Goal: Task Accomplishment & Management: Manage account settings

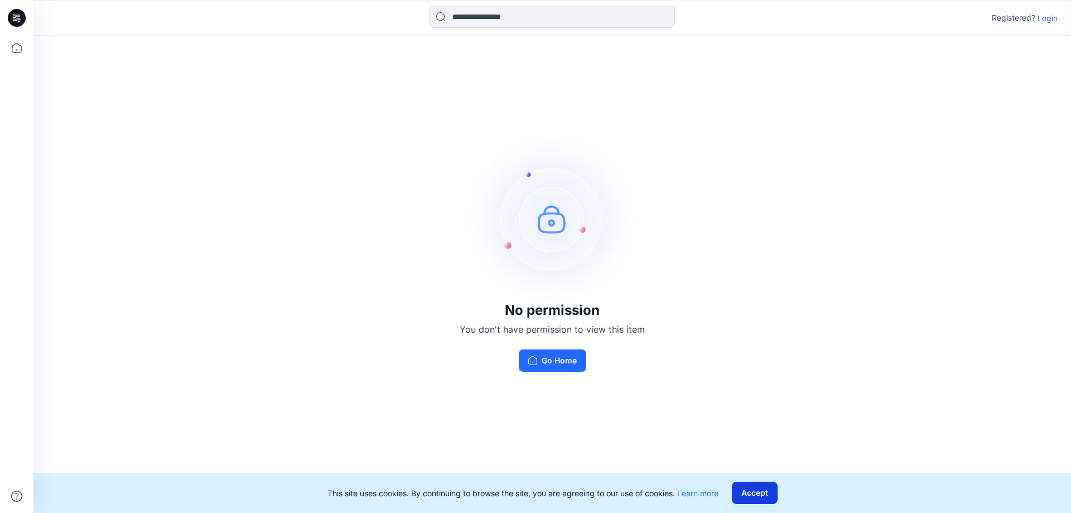
click at [758, 495] on button "Accept" at bounding box center [755, 493] width 46 height 22
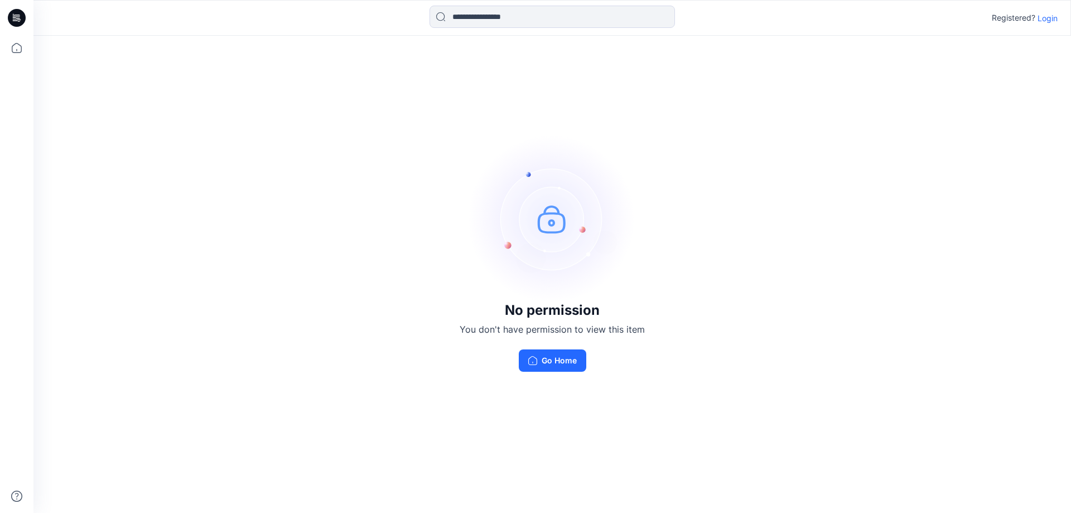
click at [1050, 20] on p "Login" at bounding box center [1048, 18] width 20 height 12
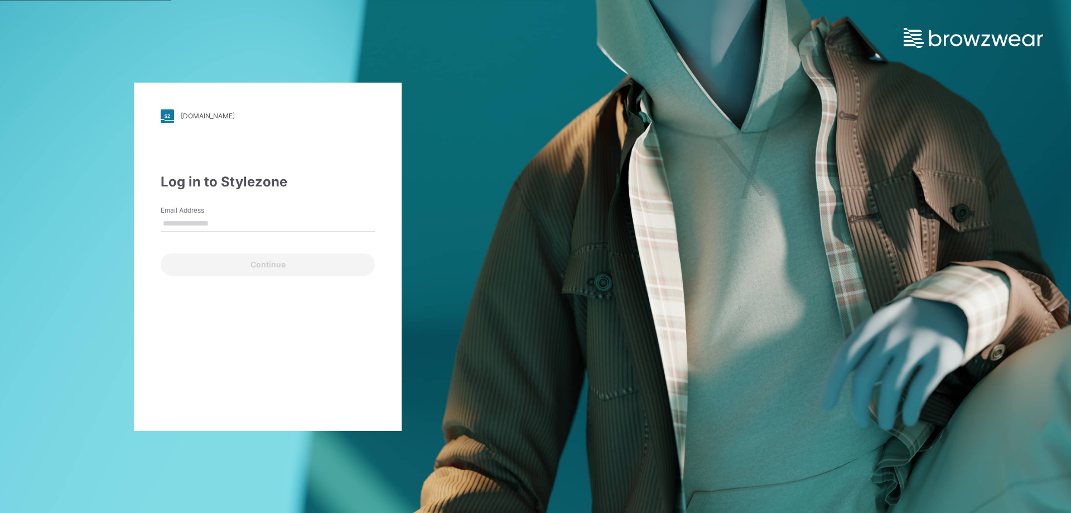
click at [189, 222] on input "Email Address" at bounding box center [268, 223] width 214 height 17
click at [190, 227] on input "Email Address" at bounding box center [268, 223] width 214 height 17
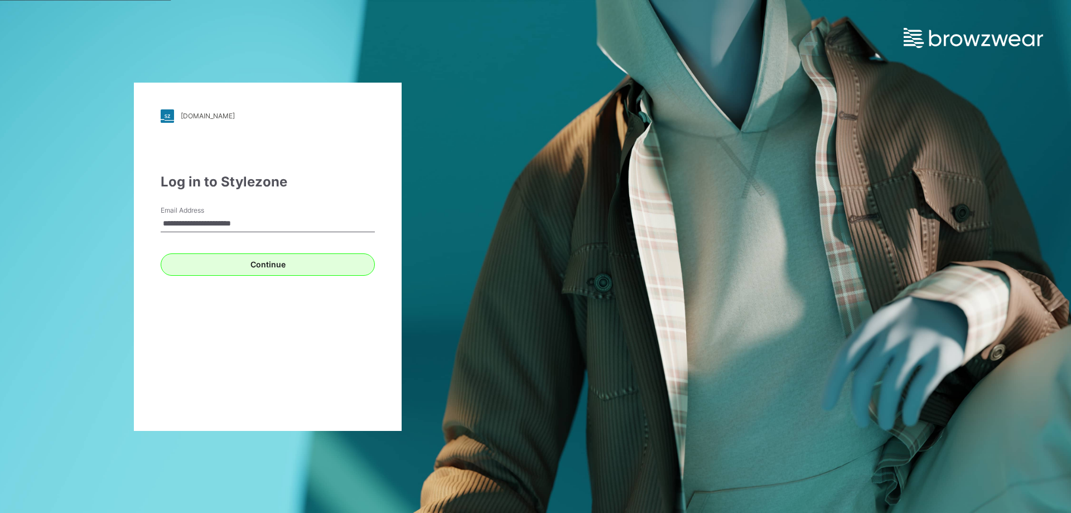
type input "**********"
click at [253, 263] on button "Continue" at bounding box center [268, 264] width 214 height 22
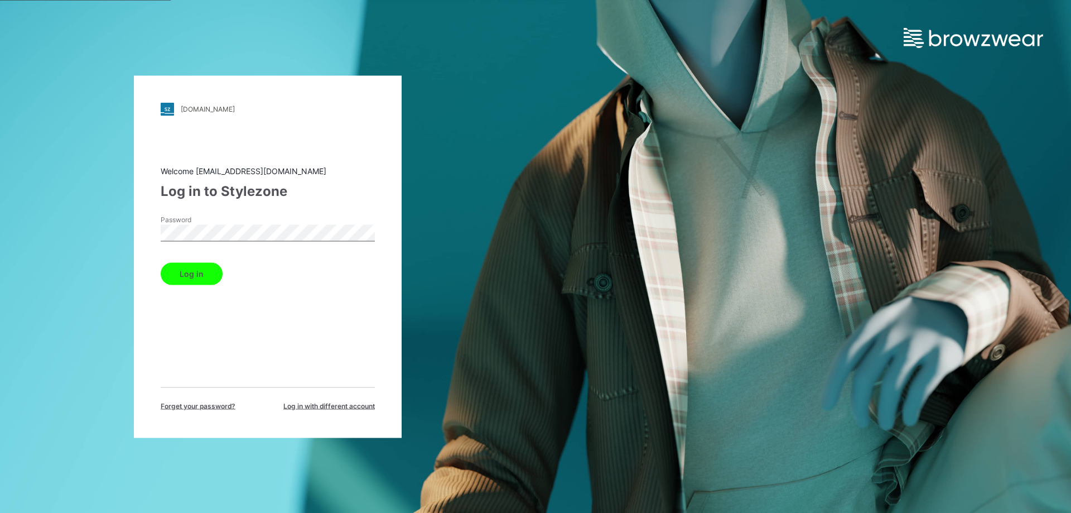
click at [204, 277] on button "Log in" at bounding box center [192, 273] width 62 height 22
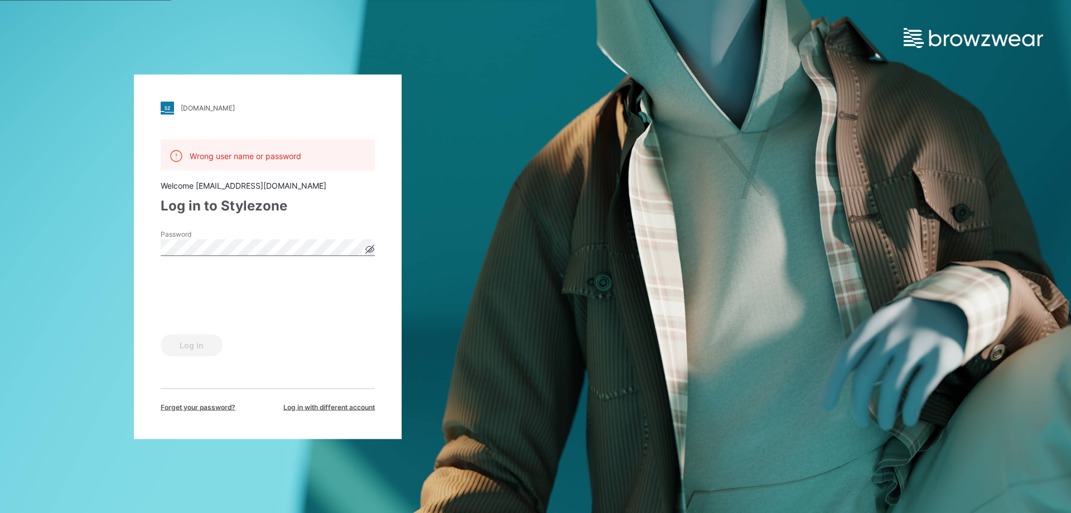
click at [372, 252] on icon at bounding box center [369, 248] width 9 height 9
click at [196, 353] on button "Log in" at bounding box center [192, 345] width 62 height 22
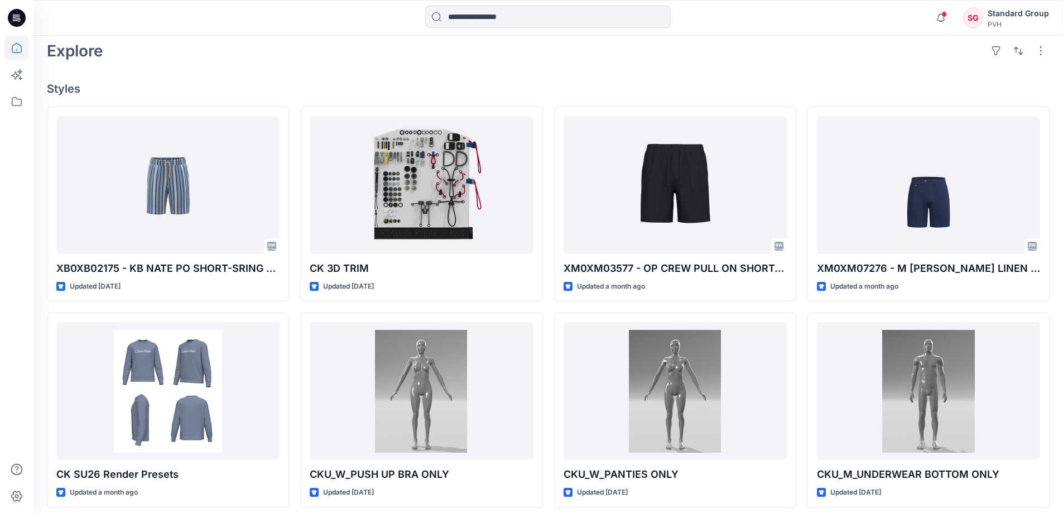
scroll to position [56, 0]
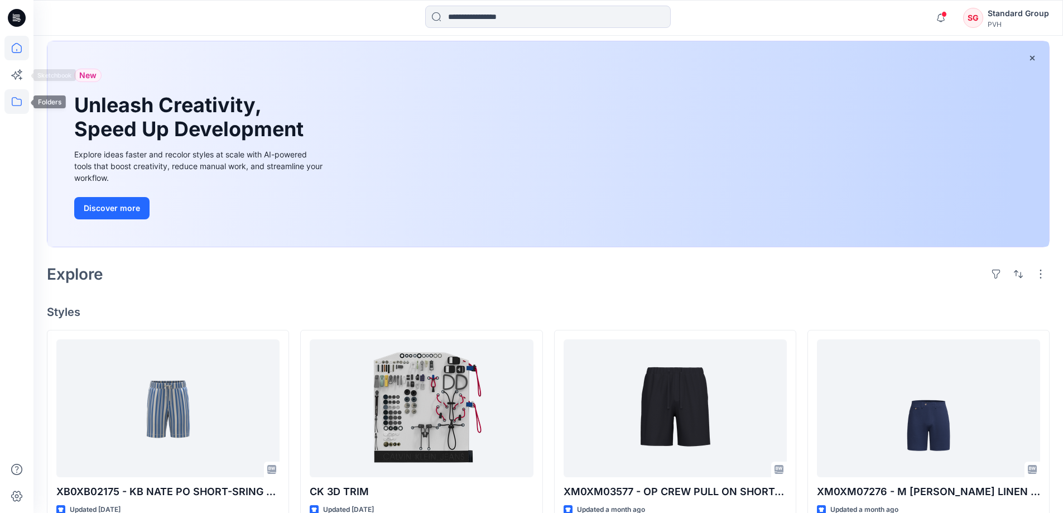
click at [18, 101] on icon at bounding box center [16, 101] width 25 height 25
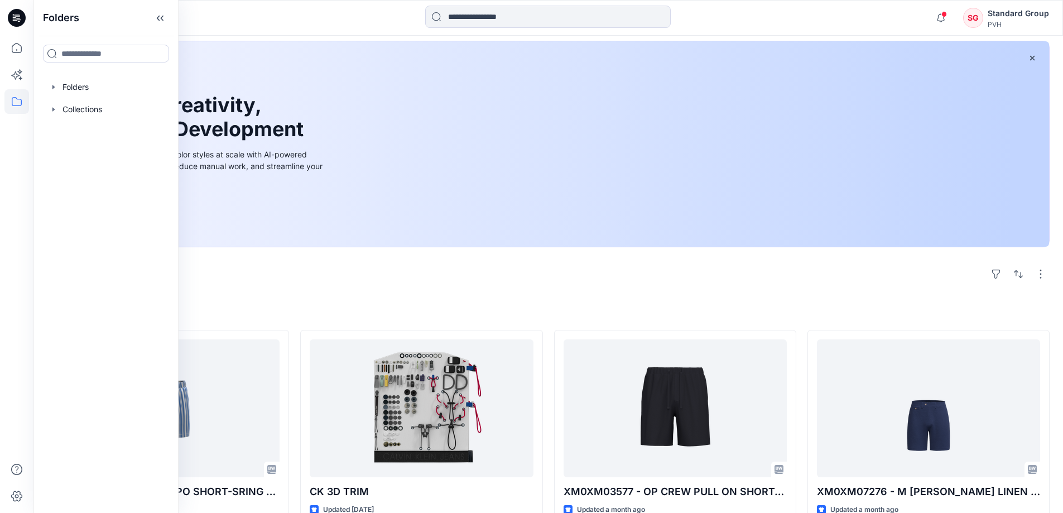
click at [11, 19] on icon at bounding box center [17, 18] width 18 height 18
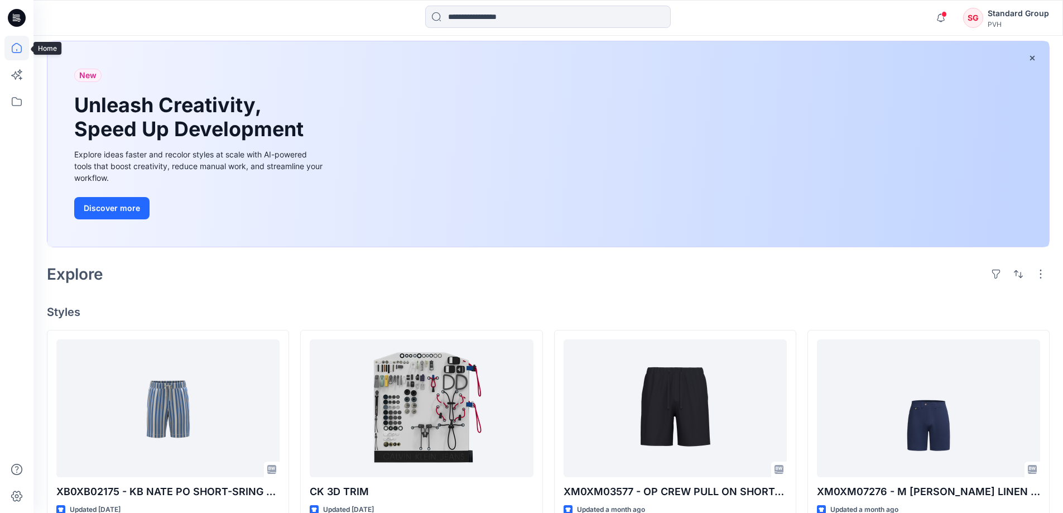
click at [16, 50] on icon at bounding box center [16, 48] width 25 height 25
click at [18, 79] on icon at bounding box center [16, 74] width 25 height 25
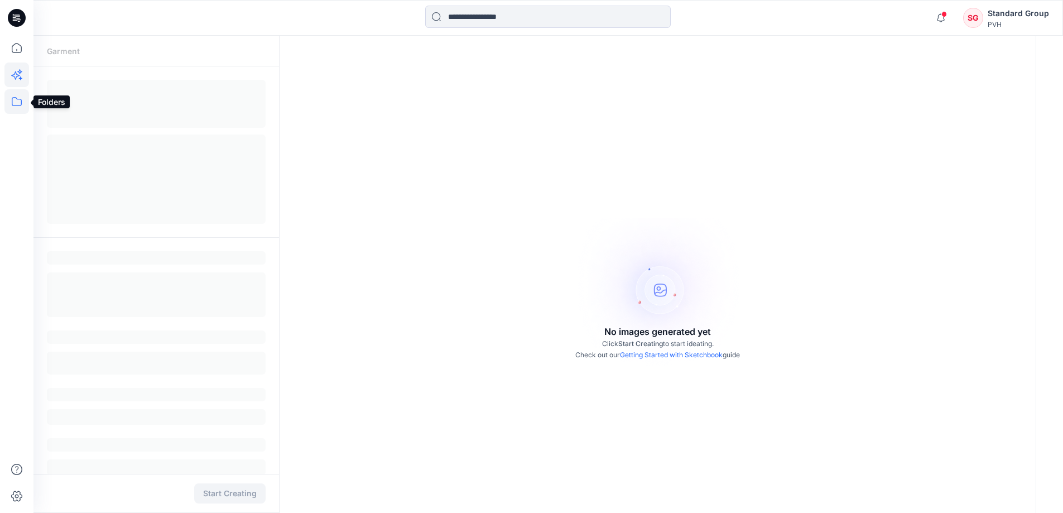
click at [21, 106] on icon at bounding box center [16, 101] width 25 height 25
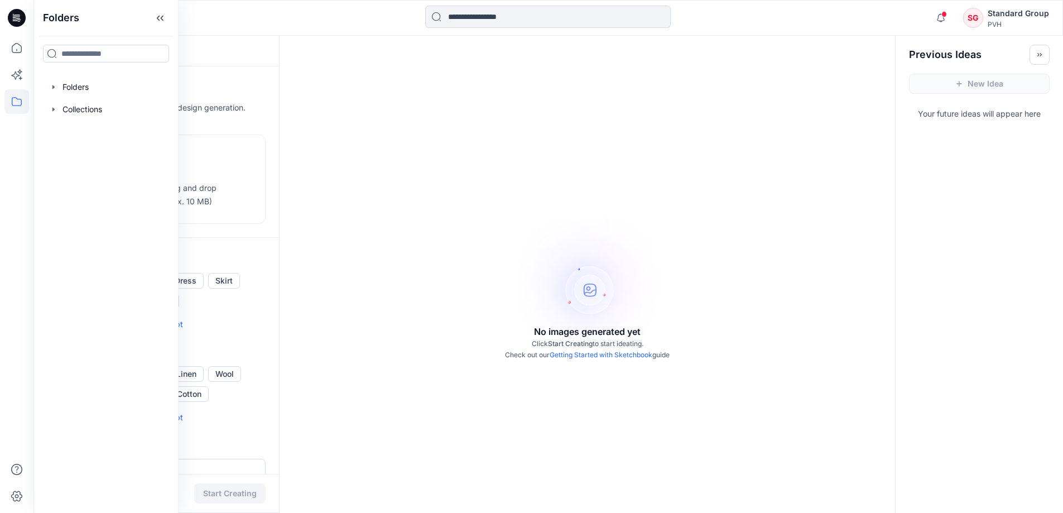
click at [1014, 17] on div "Standard Group" at bounding box center [1018, 13] width 61 height 13
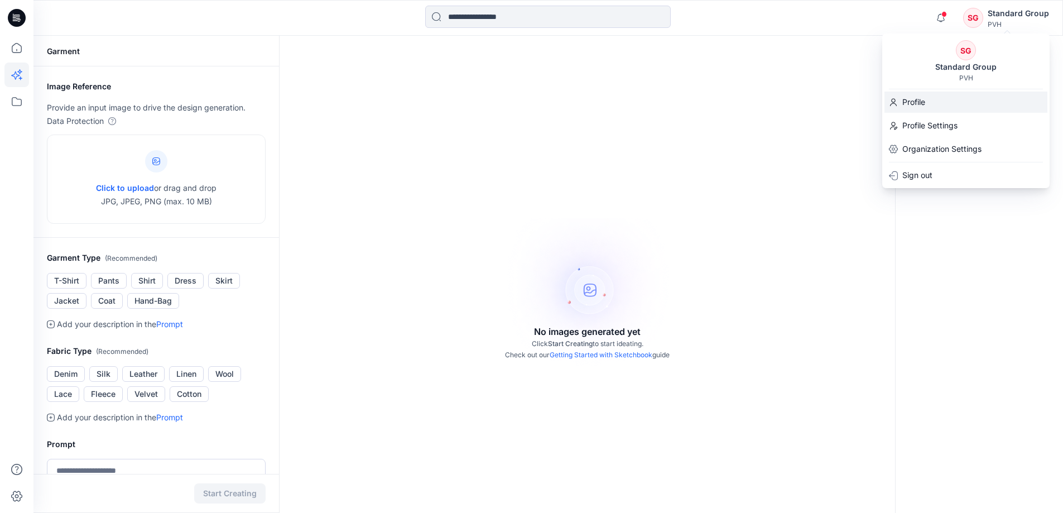
click at [916, 100] on p "Profile" at bounding box center [913, 101] width 23 height 13
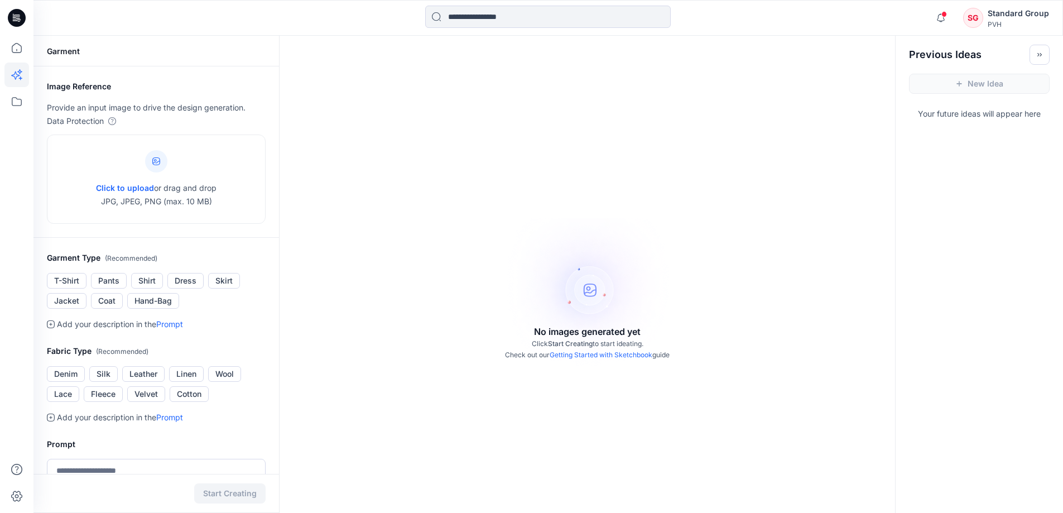
click at [1009, 15] on div "Standard Group" at bounding box center [1018, 13] width 61 height 13
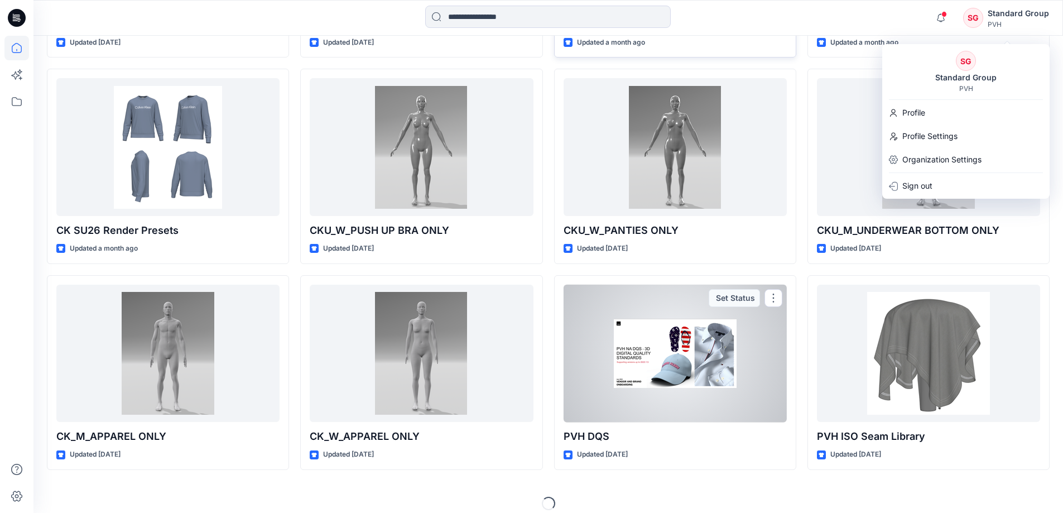
scroll to position [533, 0]
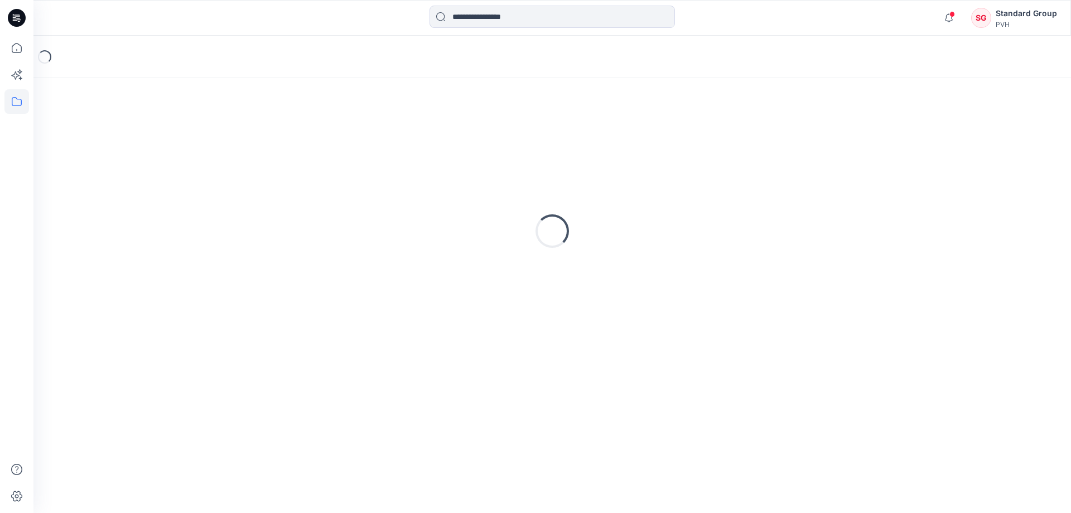
click at [1028, 10] on div "Standard Group" at bounding box center [1026, 13] width 61 height 13
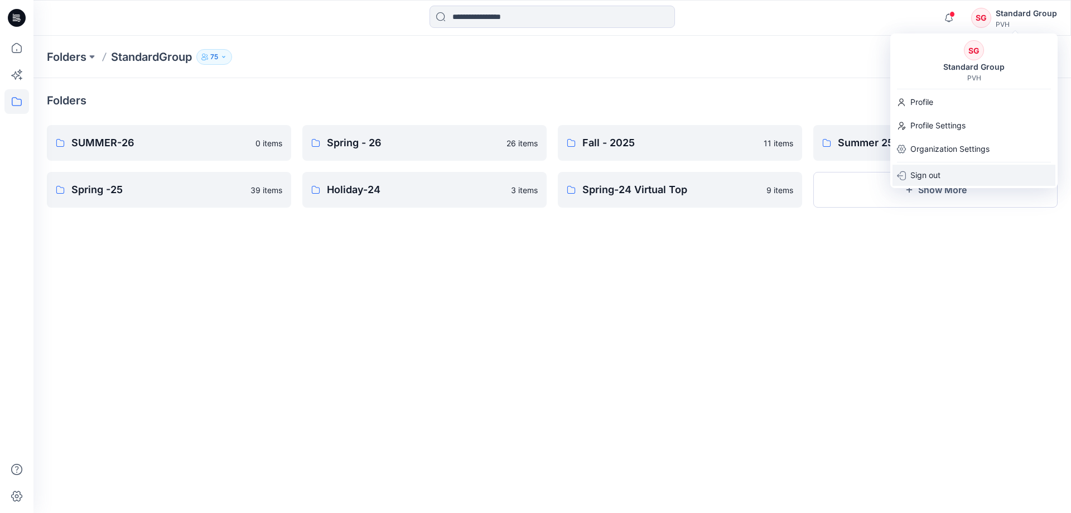
click at [922, 174] on p "Sign out" at bounding box center [926, 175] width 30 height 21
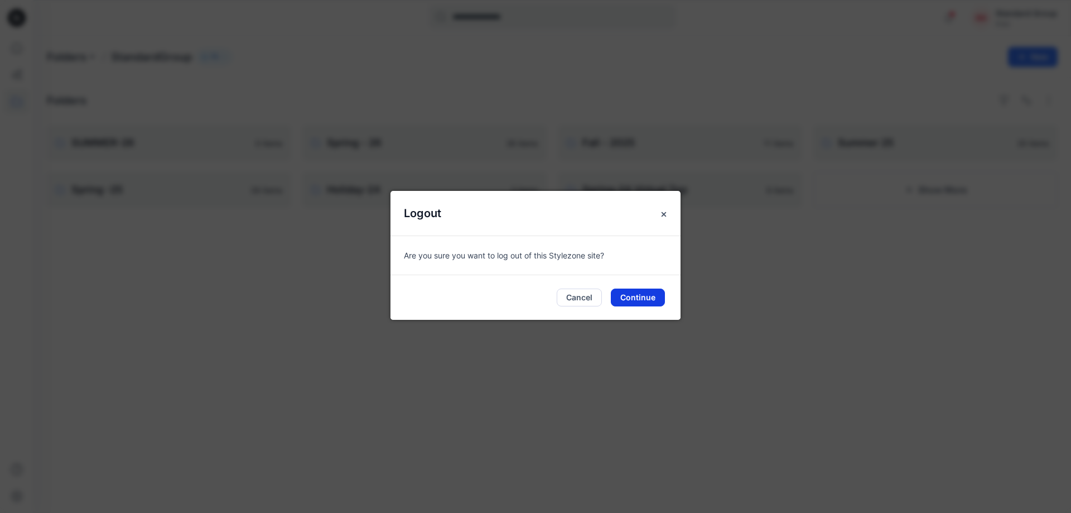
click at [641, 305] on button "Continue" at bounding box center [638, 297] width 54 height 18
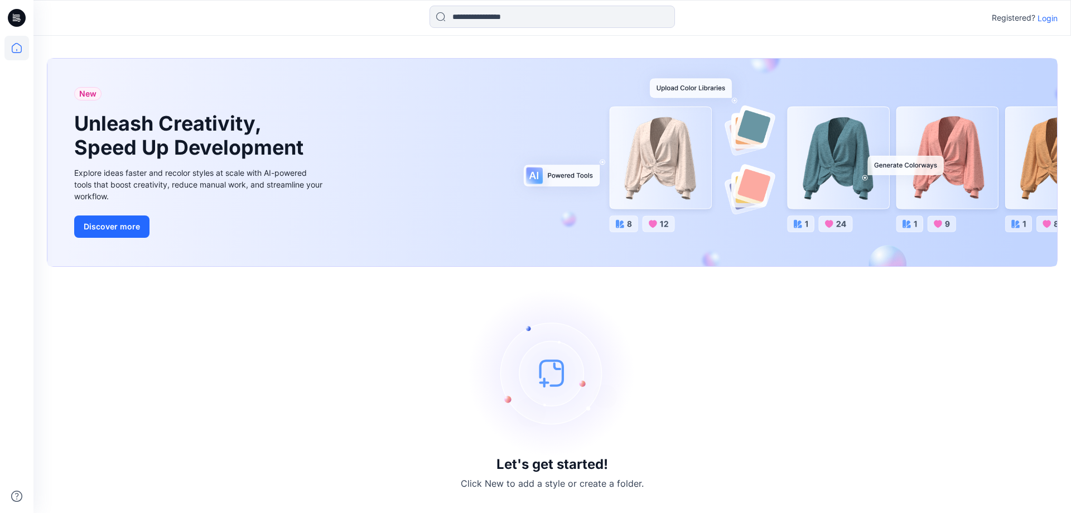
click at [1047, 19] on p "Login" at bounding box center [1048, 18] width 20 height 12
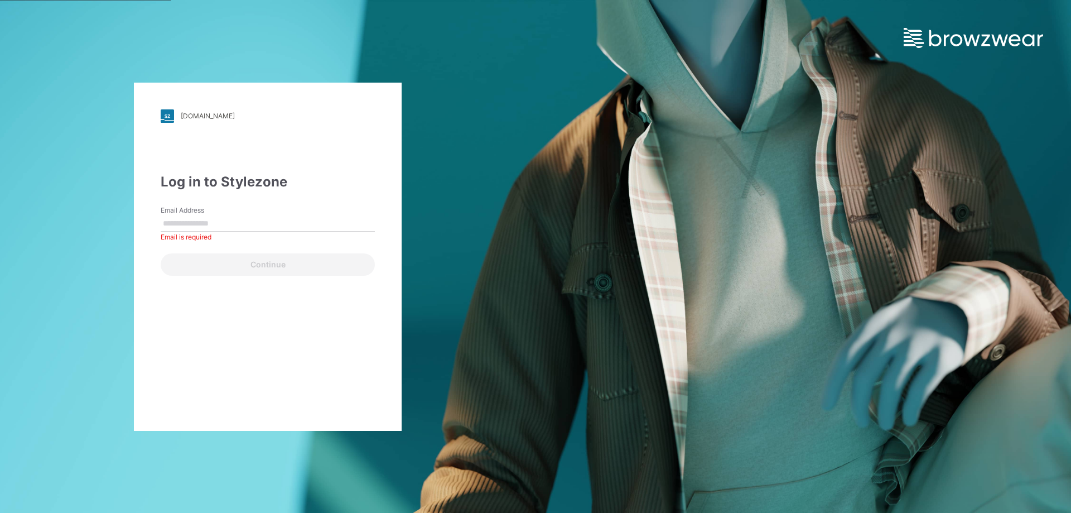
click at [223, 225] on input "Email Address" at bounding box center [268, 223] width 214 height 17
type input "*"
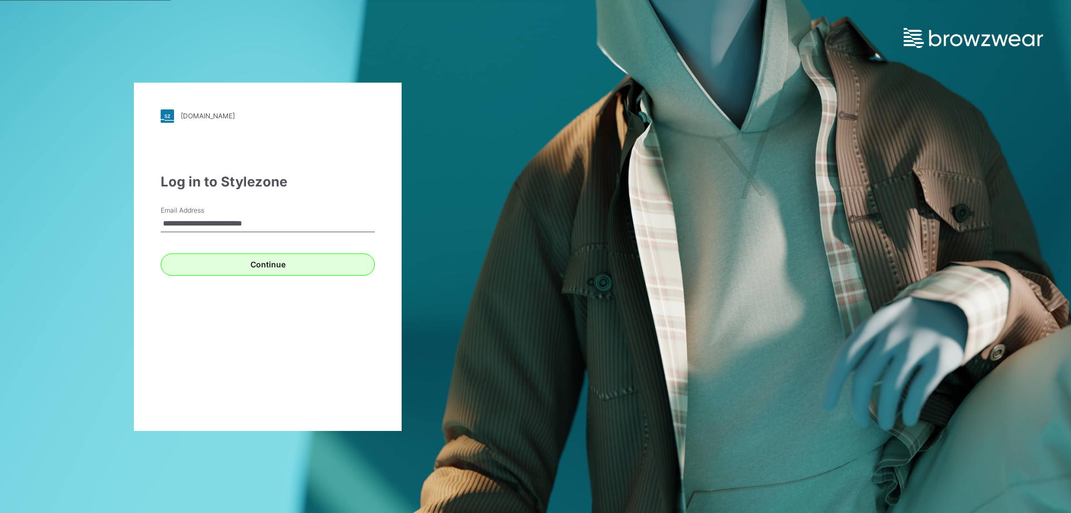
type input "**********"
click at [267, 263] on button "Continue" at bounding box center [268, 264] width 214 height 22
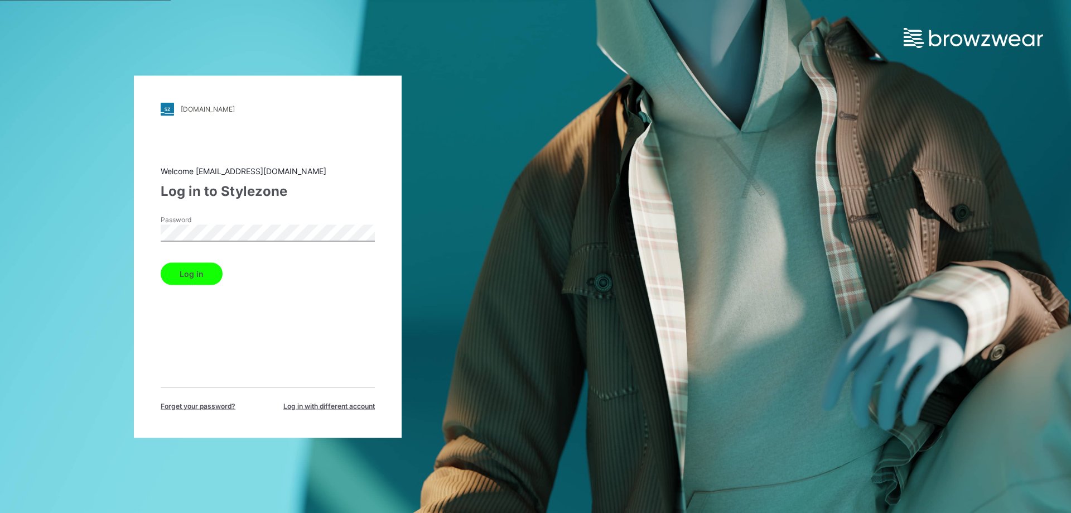
click at [240, 222] on div "Password" at bounding box center [268, 230] width 214 height 33
click at [210, 277] on button "Log in" at bounding box center [192, 273] width 62 height 22
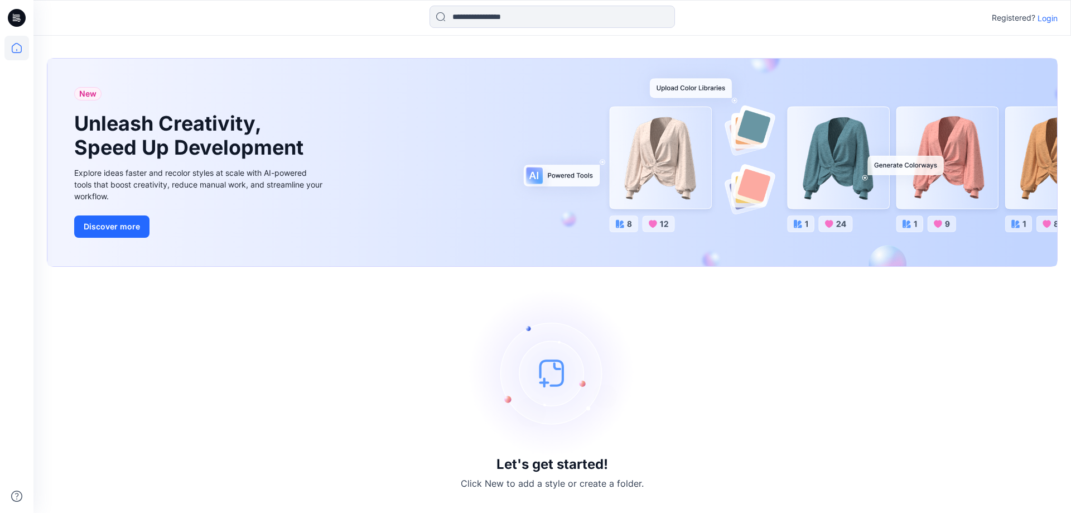
click at [1046, 20] on p "Login" at bounding box center [1048, 18] width 20 height 12
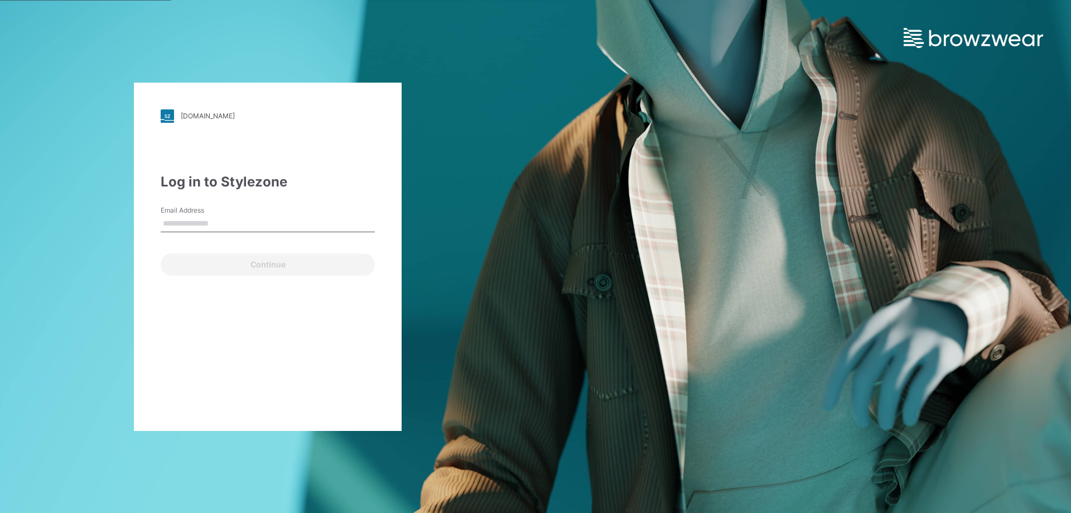
type input "**********"
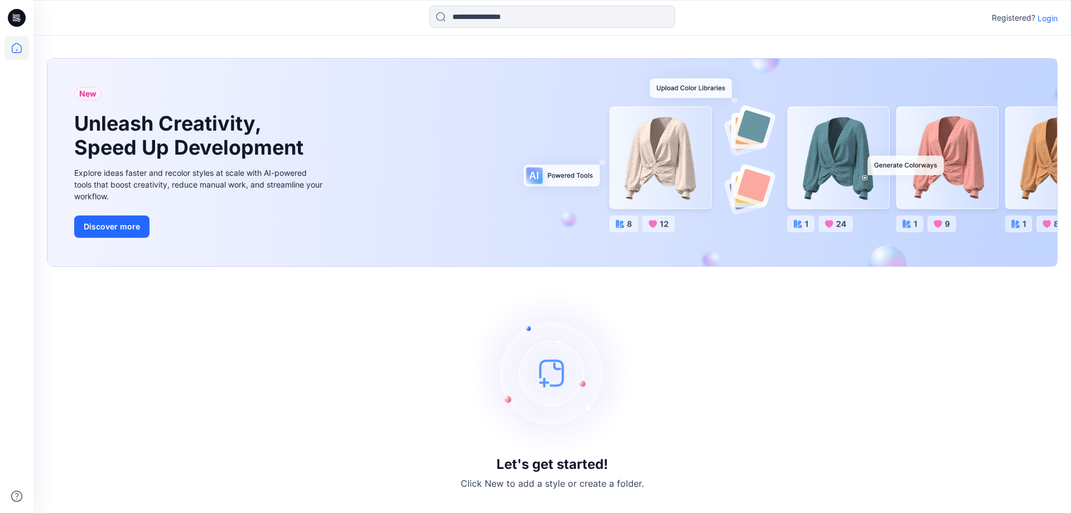
click at [449, 153] on div "New Unleash Creativity, Speed Up Development Explore ideas faster and recolor s…" at bounding box center [552, 163] width 1010 height 208
click at [711, 322] on div "Let's get started! Click New to add a style or create a folder." at bounding box center [552, 389] width 1011 height 219
drag, startPoint x: 711, startPoint y: 322, endPoint x: 599, endPoint y: 292, distance: 116.1
click at [599, 292] on img at bounding box center [552, 372] width 167 height 167
click at [1041, 22] on p "Login" at bounding box center [1048, 18] width 20 height 12
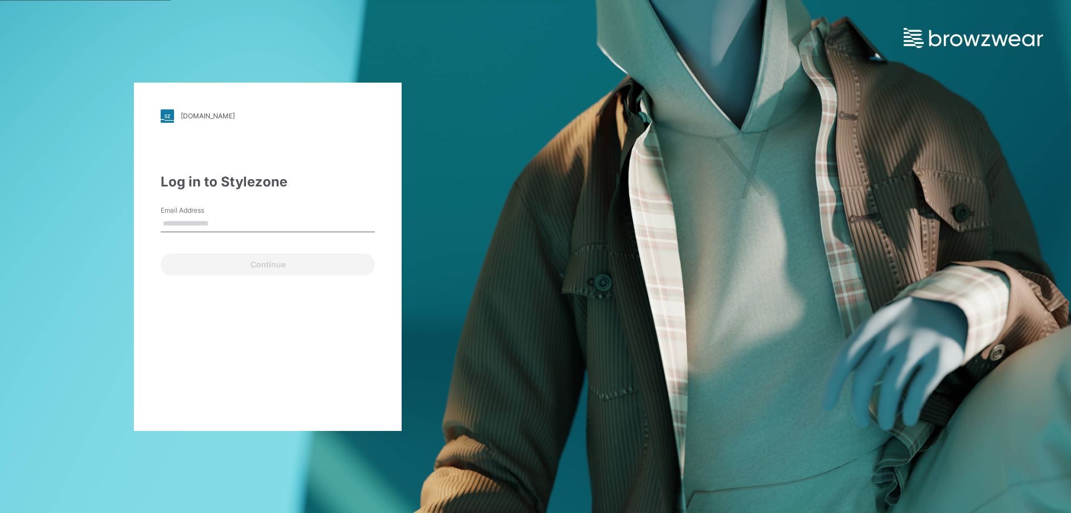
type input "**********"
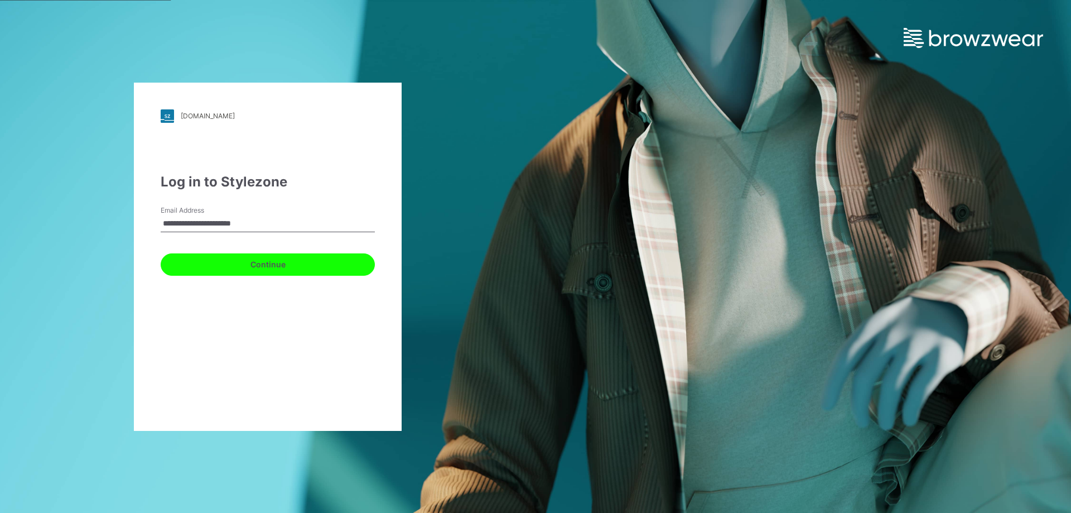
click at [256, 264] on button "Continue" at bounding box center [268, 264] width 214 height 22
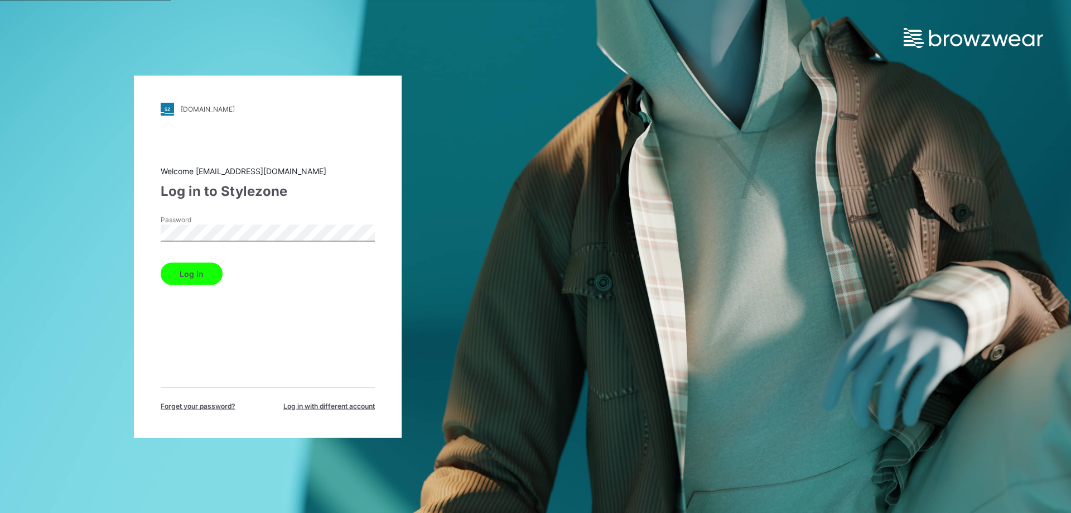
click at [194, 273] on button "Log in" at bounding box center [192, 273] width 62 height 22
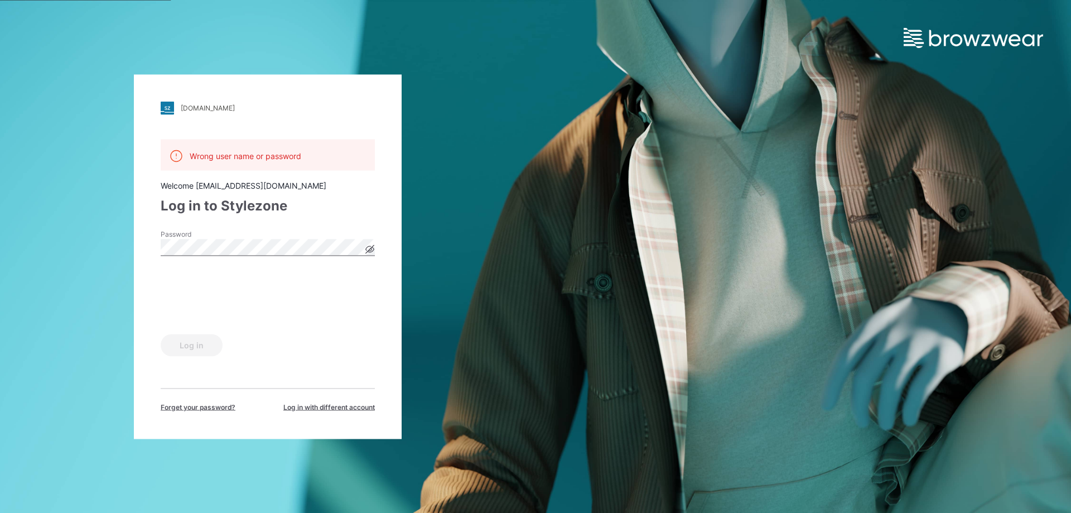
click at [367, 249] on icon at bounding box center [370, 249] width 8 height 6
click at [202, 351] on button "Log in" at bounding box center [192, 345] width 62 height 22
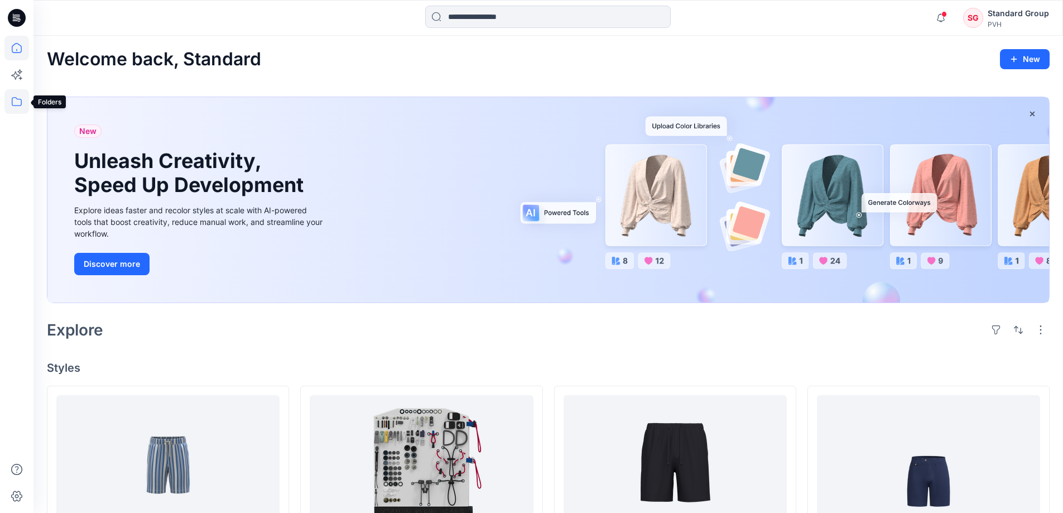
click at [26, 102] on icon at bounding box center [16, 101] width 25 height 25
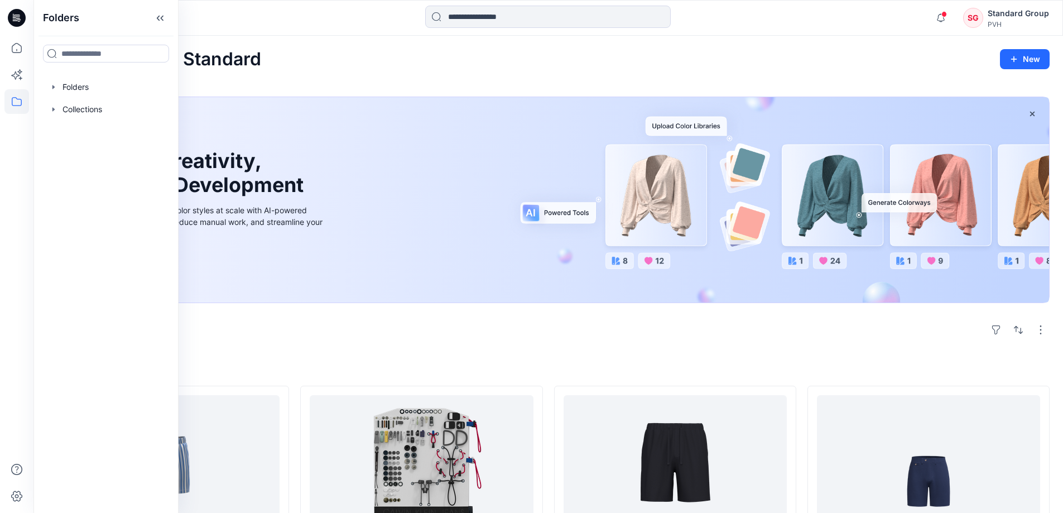
click at [437, 330] on div "Explore" at bounding box center [548, 329] width 1003 height 27
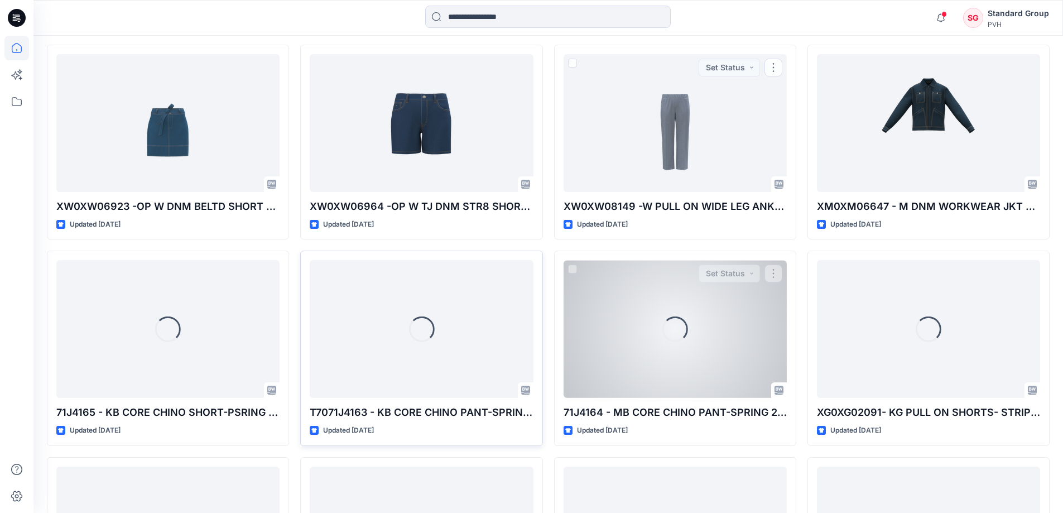
scroll to position [1374, 0]
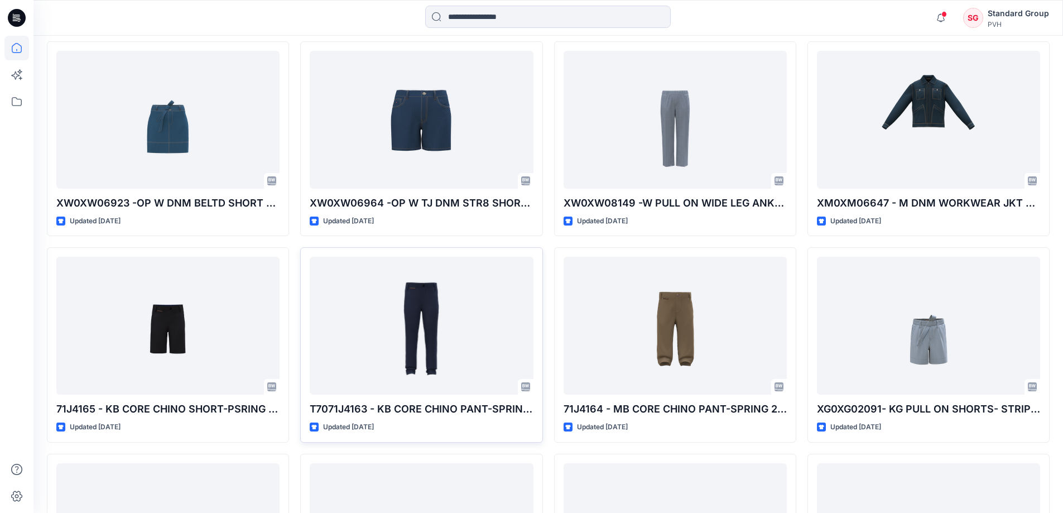
click at [1023, 16] on div "Standard Group" at bounding box center [1018, 13] width 61 height 13
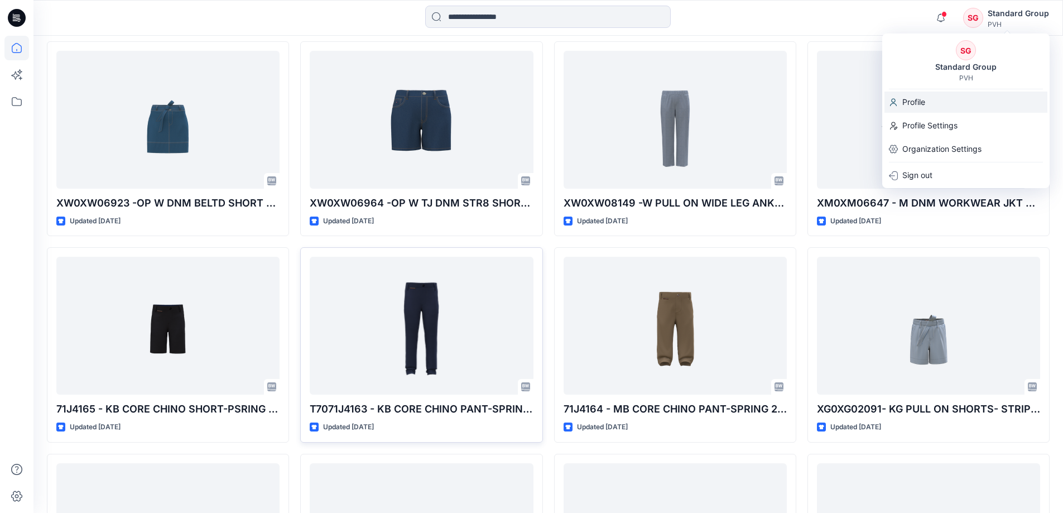
click at [913, 101] on p "Profile" at bounding box center [913, 102] width 23 height 21
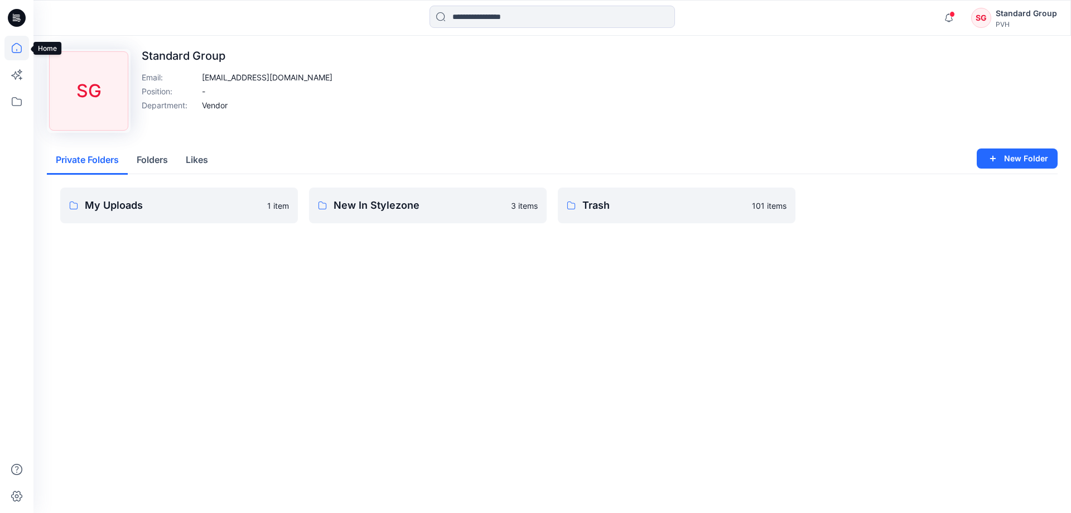
click at [18, 53] on icon at bounding box center [17, 48] width 10 height 10
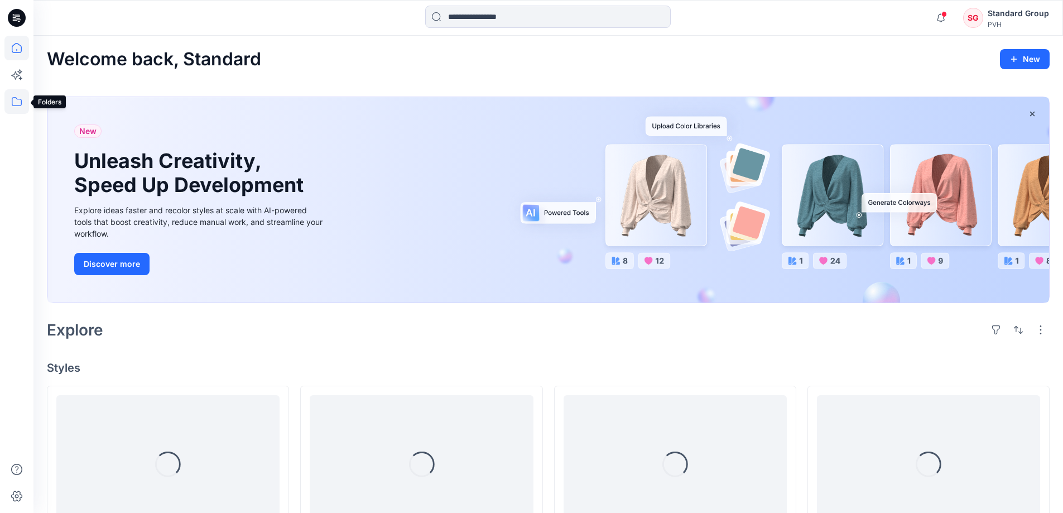
click at [12, 97] on icon at bounding box center [16, 101] width 25 height 25
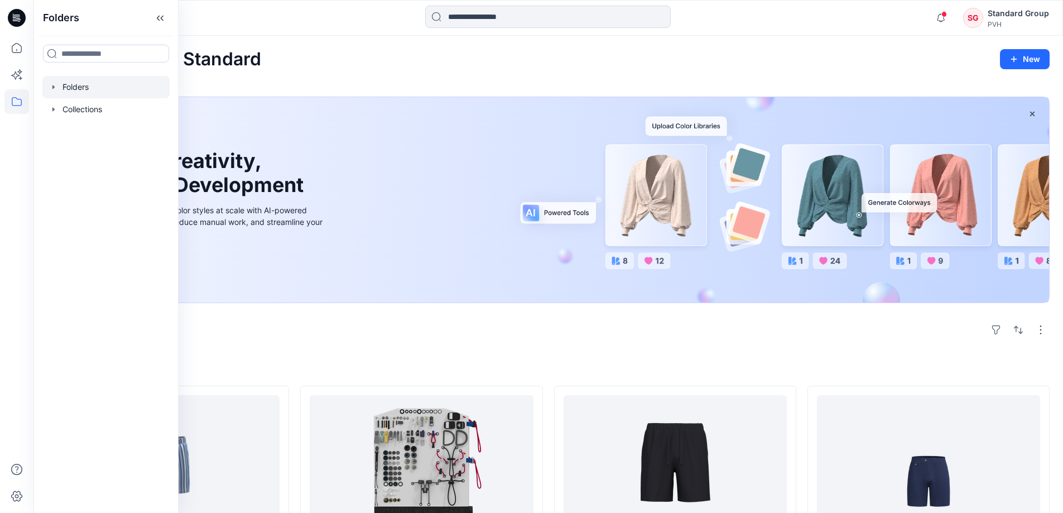
click at [85, 91] on div at bounding box center [105, 87] width 127 height 22
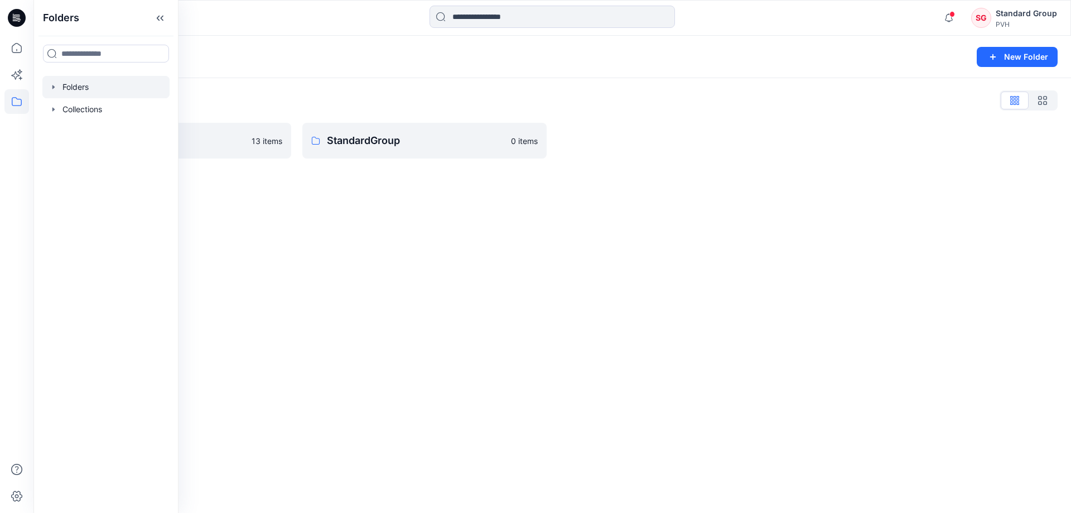
drag, startPoint x: 397, startPoint y: 241, endPoint x: 376, endPoint y: 172, distance: 72.0
click at [397, 242] on div "Folders New Folder Folders List PVH ASSETS 13 items StandardGroup 0 items" at bounding box center [552, 274] width 1038 height 477
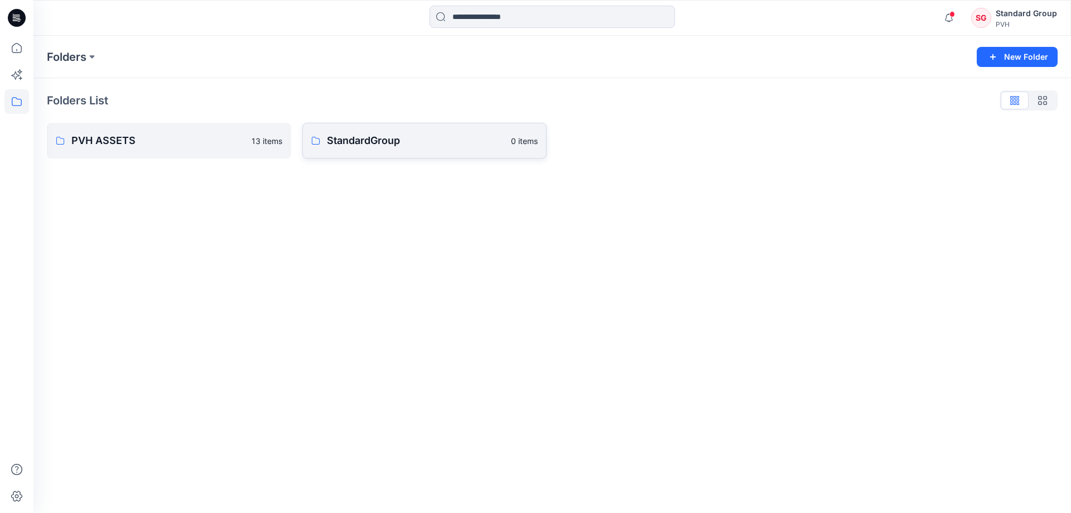
click at [393, 142] on p "StandardGroup" at bounding box center [415, 141] width 177 height 16
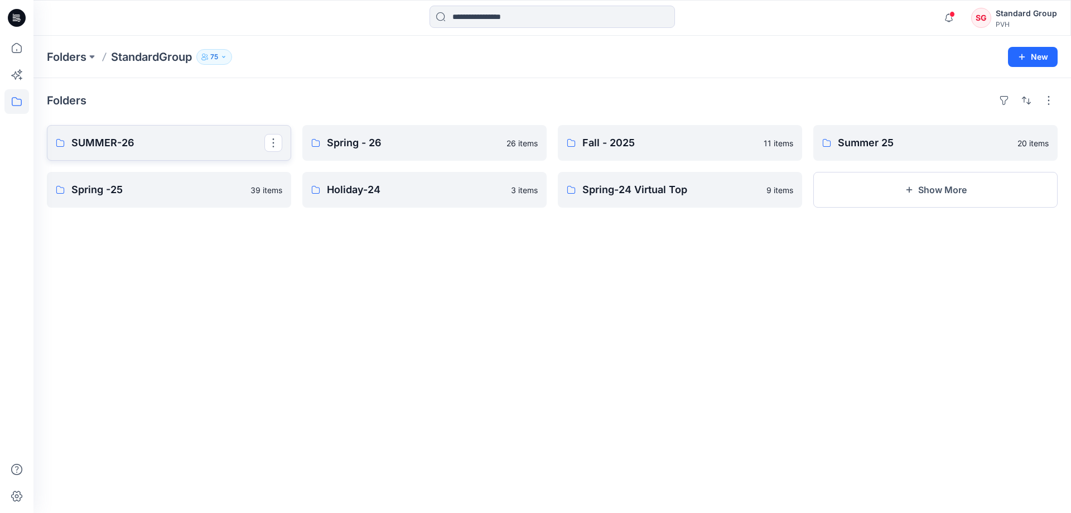
click at [223, 143] on p "SUMMER-26" at bounding box center [167, 143] width 193 height 16
